Goal: Information Seeking & Learning: Understand process/instructions

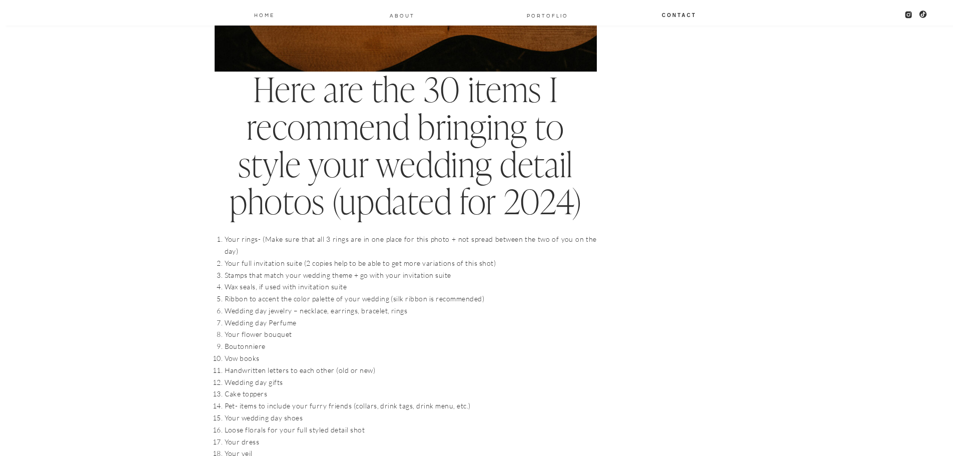
scroll to position [951, 0]
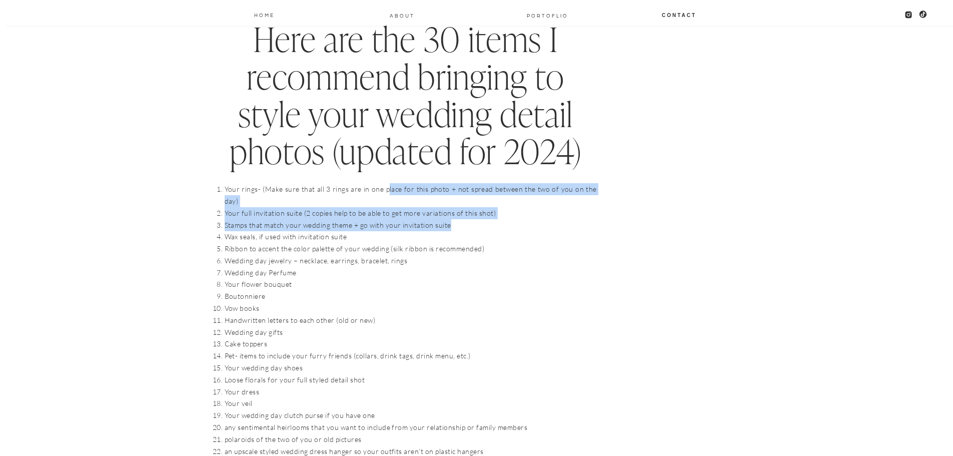
drag, startPoint x: 382, startPoint y: 183, endPoint x: 491, endPoint y: 217, distance: 114.3
click at [491, 217] on ol "Your rings- (Make sure that all 3 rings are in one place for this photo + not s…" at bounding box center [411, 379] width 372 height 393
click at [491, 219] on li "Stamps that match your wedding theme + go with your invitation suite" at bounding box center [411, 225] width 372 height 12
drag, startPoint x: 452, startPoint y: 214, endPoint x: 228, endPoint y: 202, distance: 224.0
click at [228, 202] on ol "Your rings- (Make sure that all 3 rings are in one place for this photo + not s…" at bounding box center [411, 379] width 372 height 393
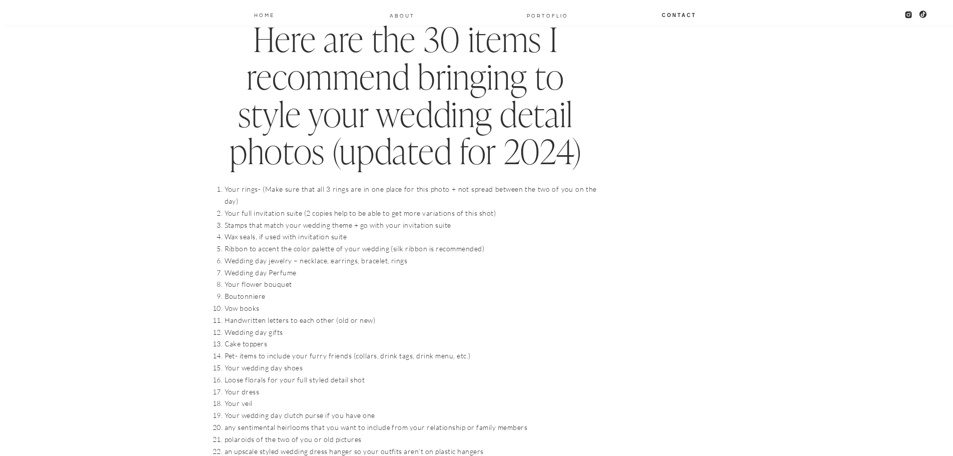
click at [239, 231] on li "Wax seals, if used with invitation suite" at bounding box center [411, 237] width 372 height 12
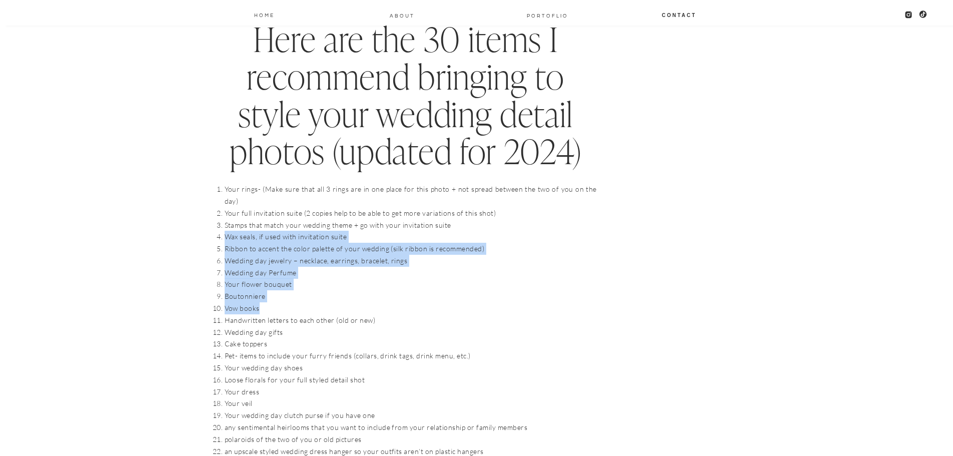
drag, startPoint x: 222, startPoint y: 224, endPoint x: 492, endPoint y: 291, distance: 278.4
click at [492, 291] on ol "Your rings- (Make sure that all 3 rings are in one place for this photo + not s…" at bounding box center [411, 379] width 372 height 393
click at [485, 278] on li "Your flower bouquet" at bounding box center [411, 284] width 372 height 12
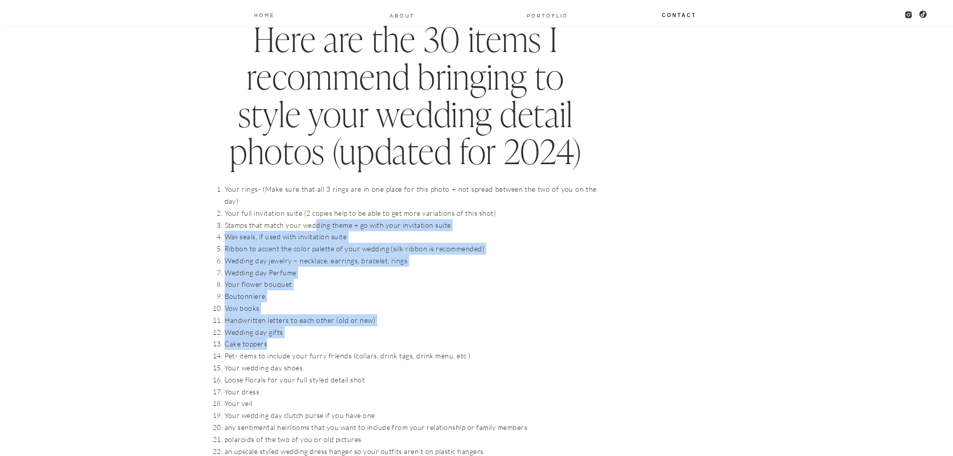
drag, startPoint x: 315, startPoint y: 217, endPoint x: 395, endPoint y: 334, distance: 141.6
click at [395, 334] on ol "Your rings- (Make sure that all 3 rings are in one place for this photo + not s…" at bounding box center [411, 379] width 372 height 393
click at [395, 338] on li "Cake toppers" at bounding box center [411, 344] width 372 height 12
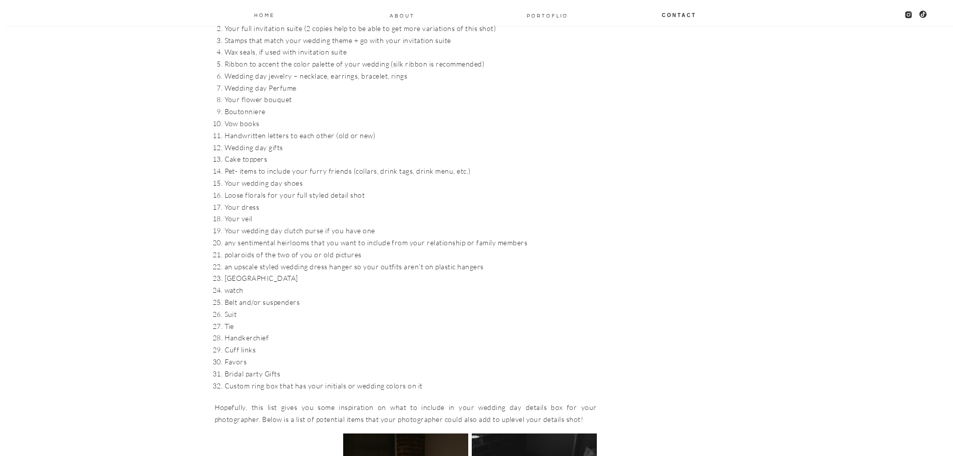
scroll to position [1151, 0]
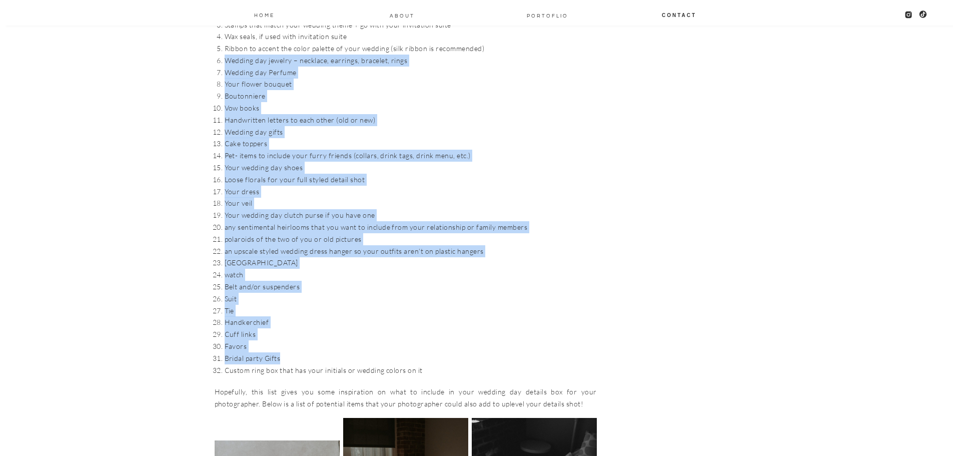
drag, startPoint x: 298, startPoint y: 348, endPoint x: 226, endPoint y: 43, distance: 313.7
click at [226, 43] on ol "Your rings- (Make sure that all 3 rings are in one place for this photo + not s…" at bounding box center [411, 179] width 372 height 393
click at [226, 78] on li "Your flower bouquet" at bounding box center [411, 84] width 372 height 12
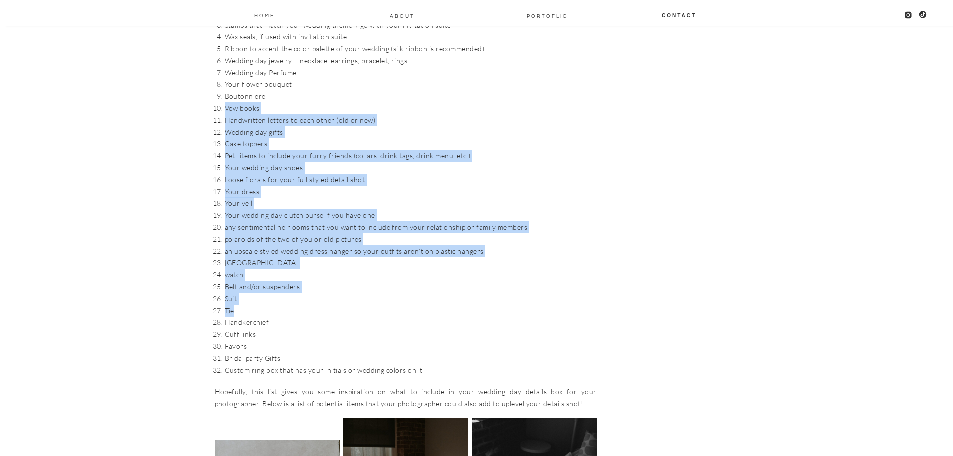
drag, startPoint x: 259, startPoint y: 293, endPoint x: 217, endPoint y: 94, distance: 203.6
click at [225, 94] on ol "Your rings- (Make sure that all 3 rings are in one place for this photo + not s…" at bounding box center [411, 179] width 372 height 393
click at [300, 186] on li "Your dress" at bounding box center [411, 192] width 372 height 12
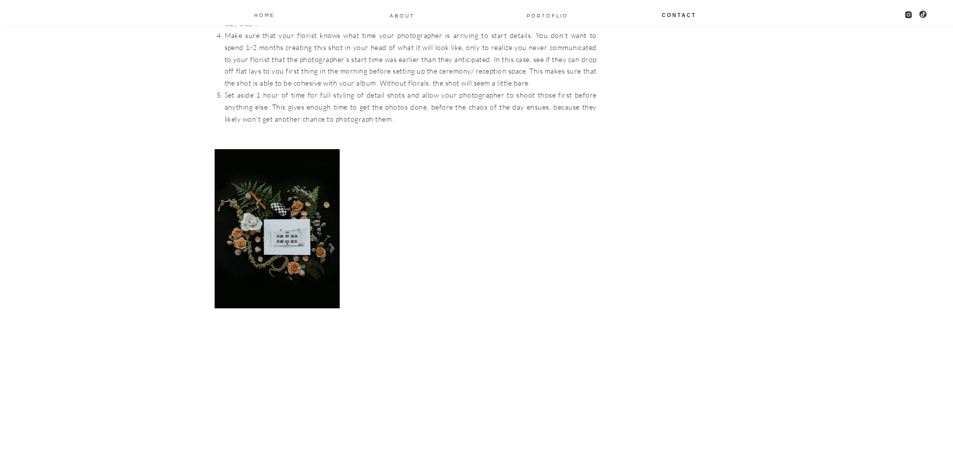
scroll to position [2902, 0]
